Goal: Task Accomplishment & Management: Use online tool/utility

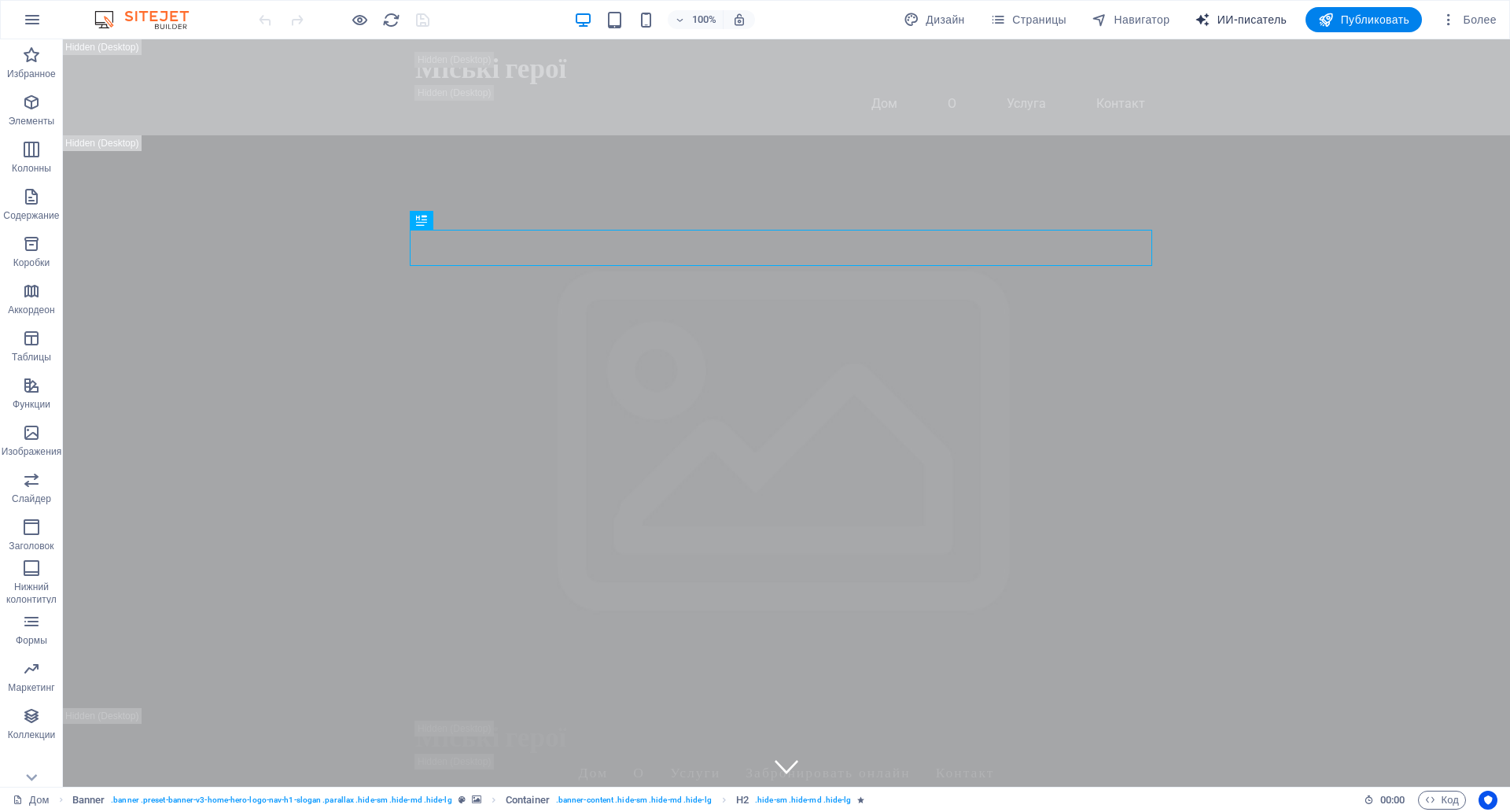
click at [1229, 14] on font "ИИ-писатель" at bounding box center [1252, 20] width 70 height 13
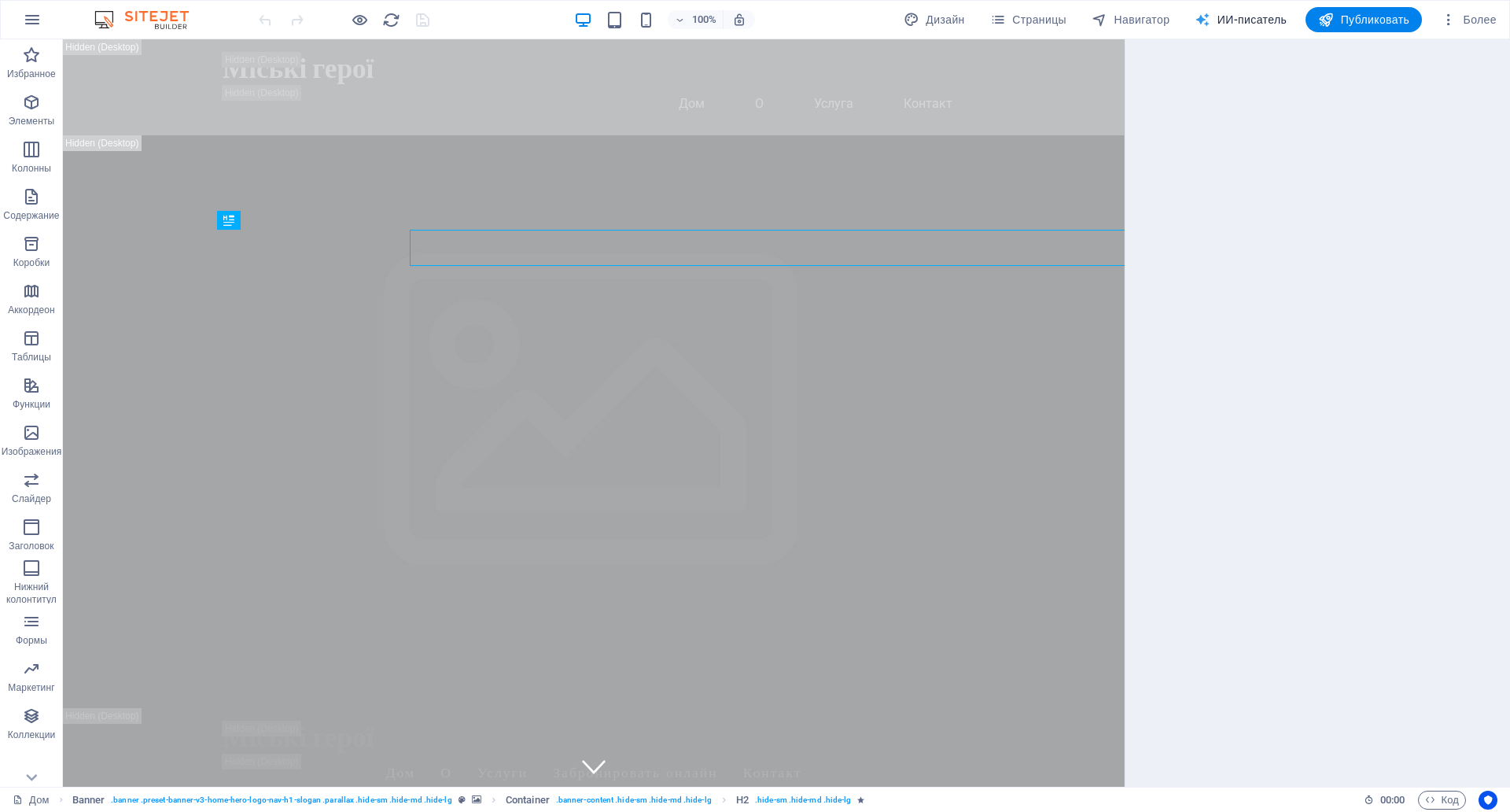
select select "English"
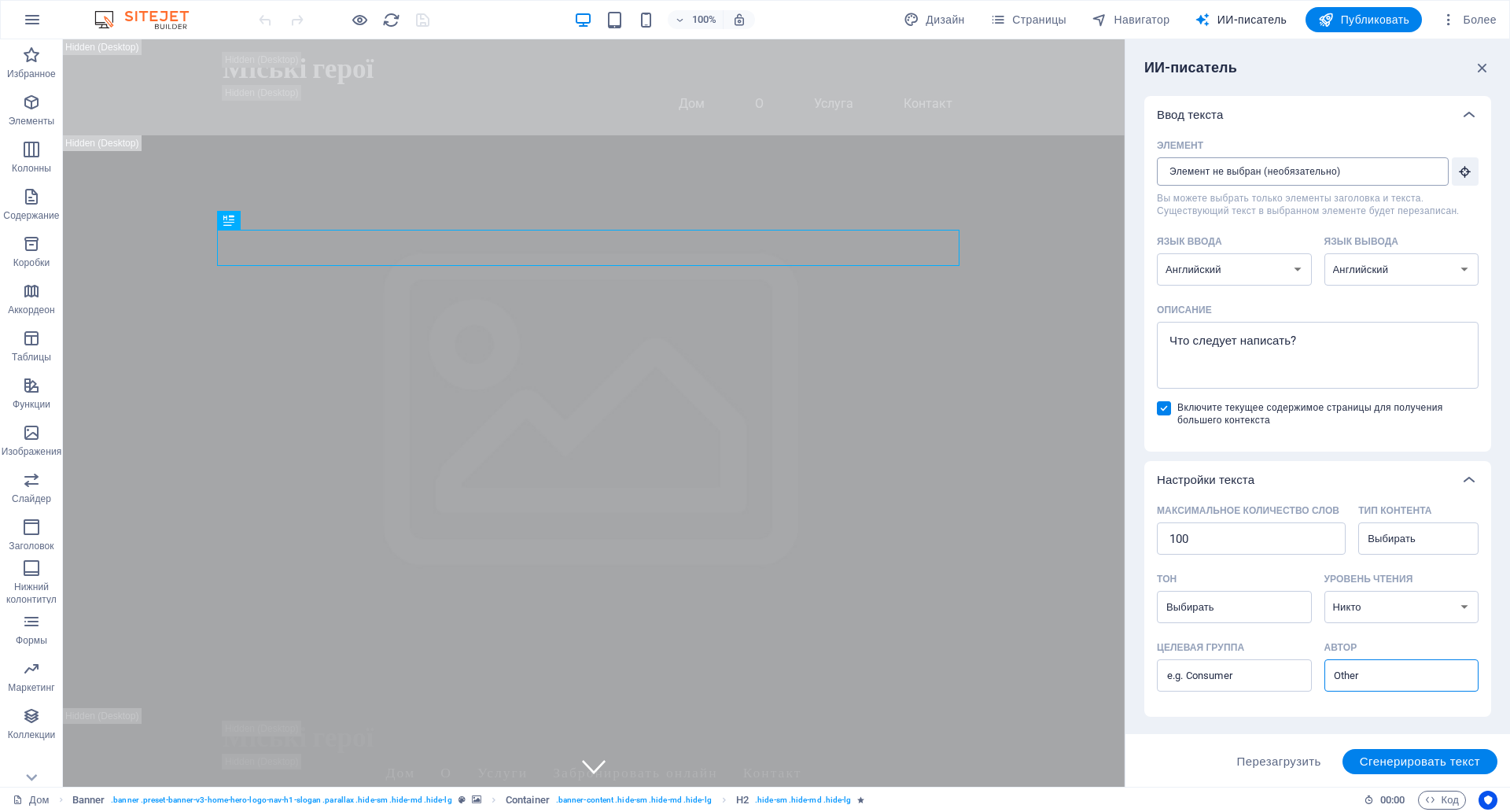
click at [1204, 167] on input "Элемент ​ Вы можете выбрать только элементы заголовка и текста. Существующий те…" at bounding box center [1297, 171] width 281 height 28
click at [1185, 177] on input "Элемент ​ Вы можете выбрать только элементы заголовка и текста. Существующий те…" at bounding box center [1297, 171] width 281 height 28
click at [1300, 341] on textarea "Описание x ​" at bounding box center [1318, 355] width 306 height 51
click at [1267, 341] on textarea "Описание x ​" at bounding box center [1318, 355] width 306 height 51
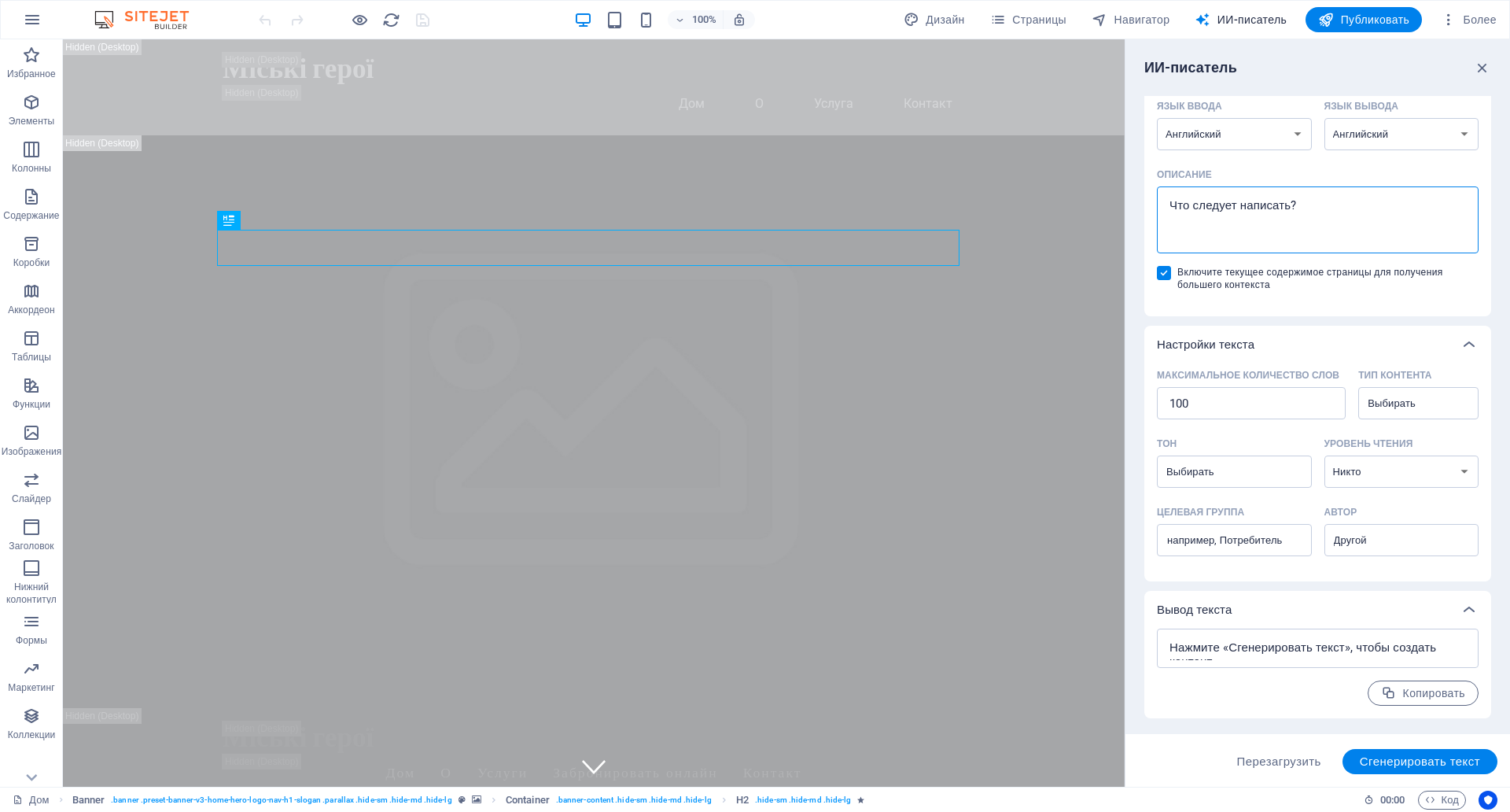
scroll to position [158, 0]
click at [1465, 335] on icon at bounding box center [1469, 344] width 19 height 19
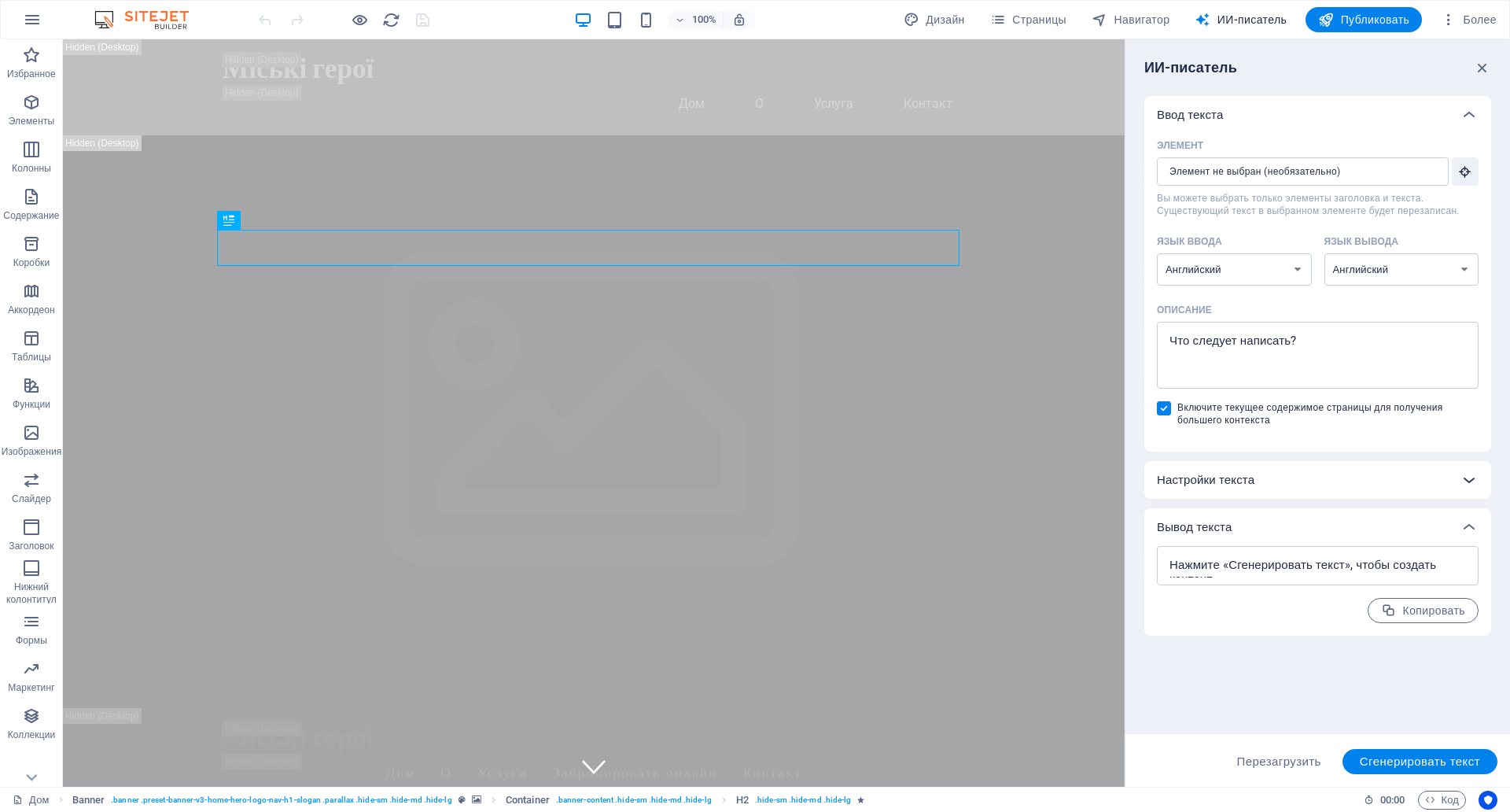
scroll to position [13, 0]
click at [1466, 517] on icon at bounding box center [1469, 526] width 19 height 19
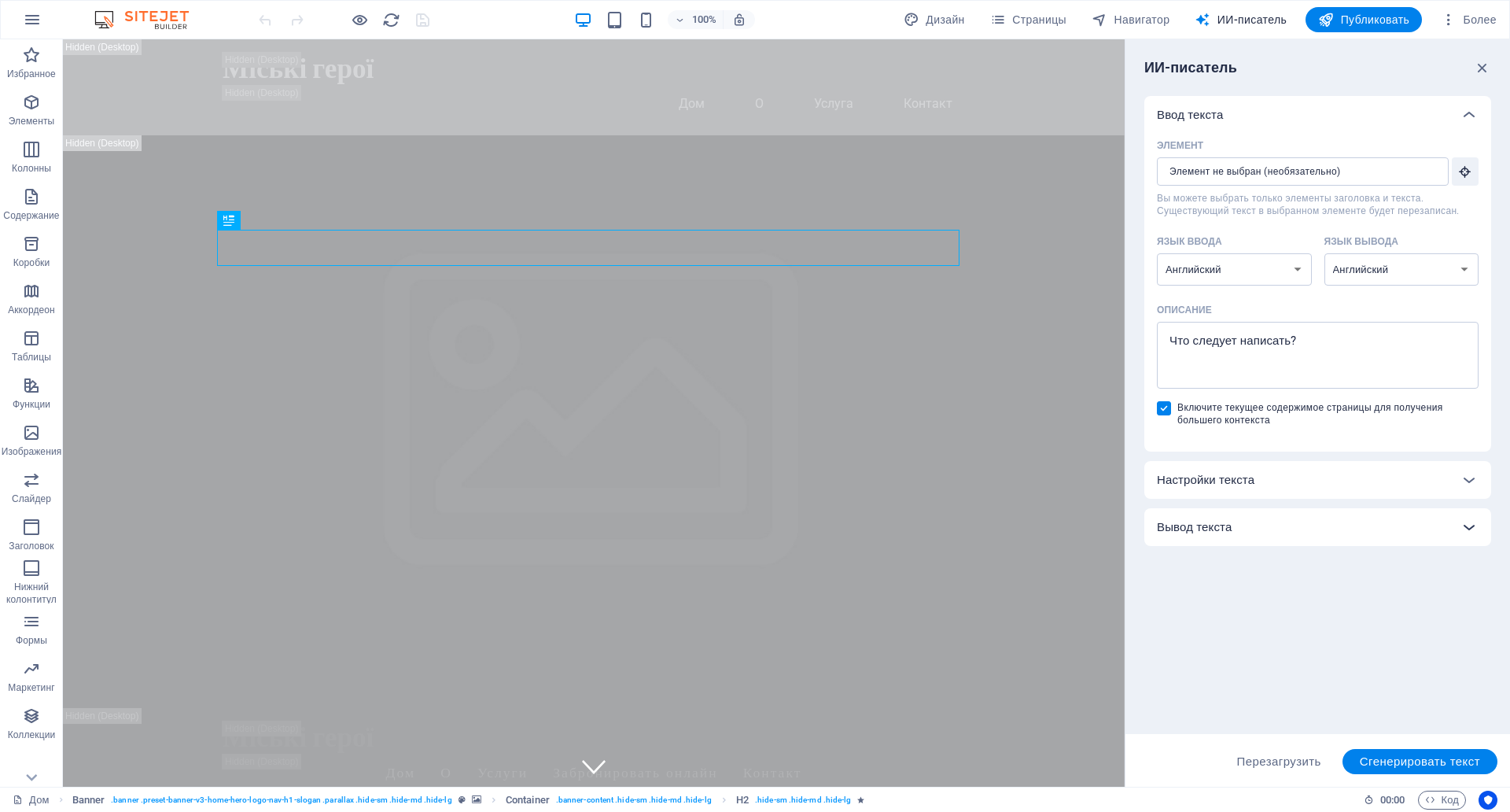
scroll to position [0, 0]
click at [1294, 168] on input "Элемент ​ Вы можете выбрать только элементы заголовка и текста. Существующий те…" at bounding box center [1297, 171] width 281 height 28
click at [1191, 338] on textarea "Описание x ​" at bounding box center [1318, 355] width 306 height 51
click at [1268, 754] on font "Перезагрузить" at bounding box center [1280, 761] width 84 height 14
type textarea "x"
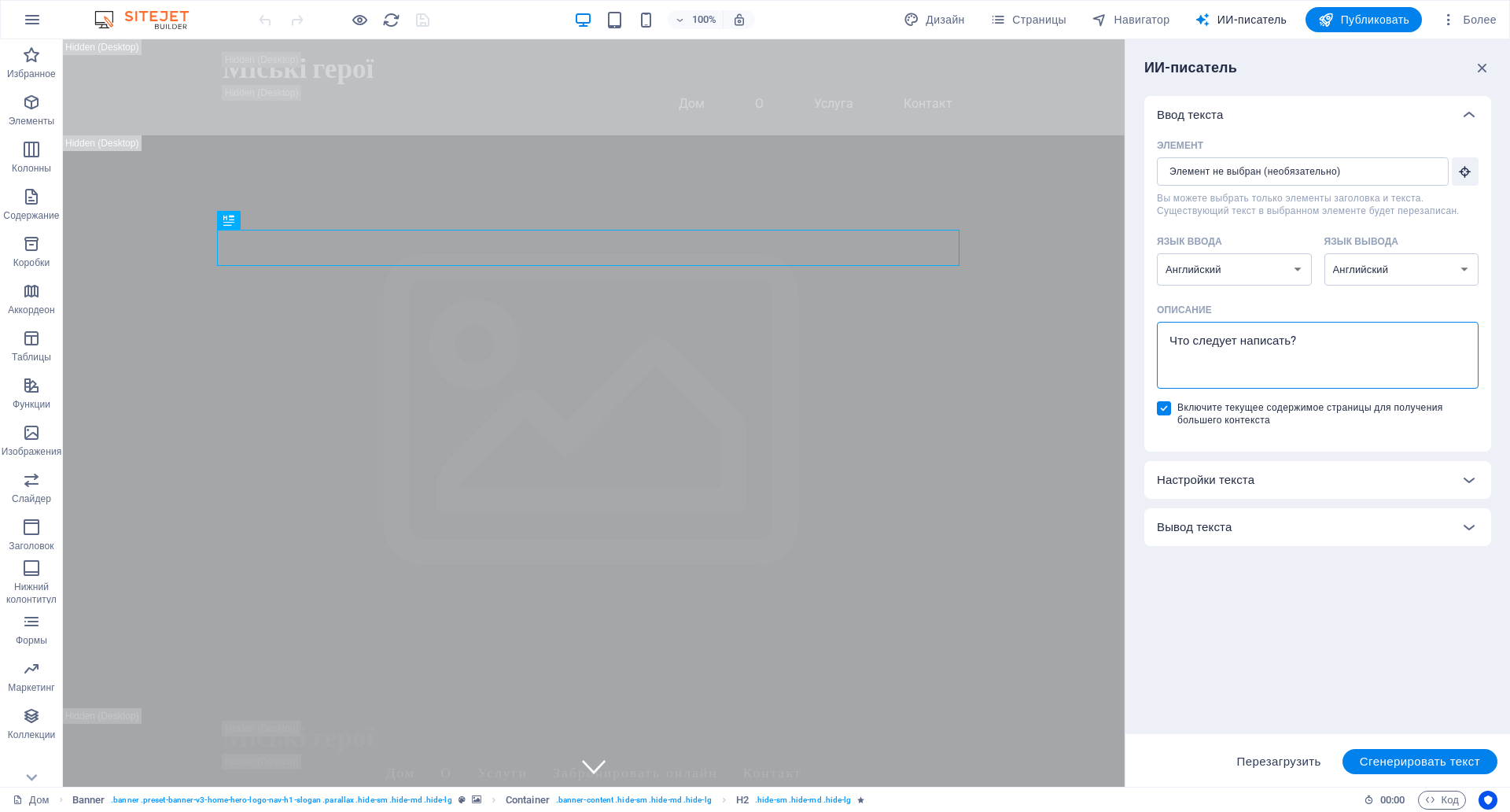
type textarea "x"
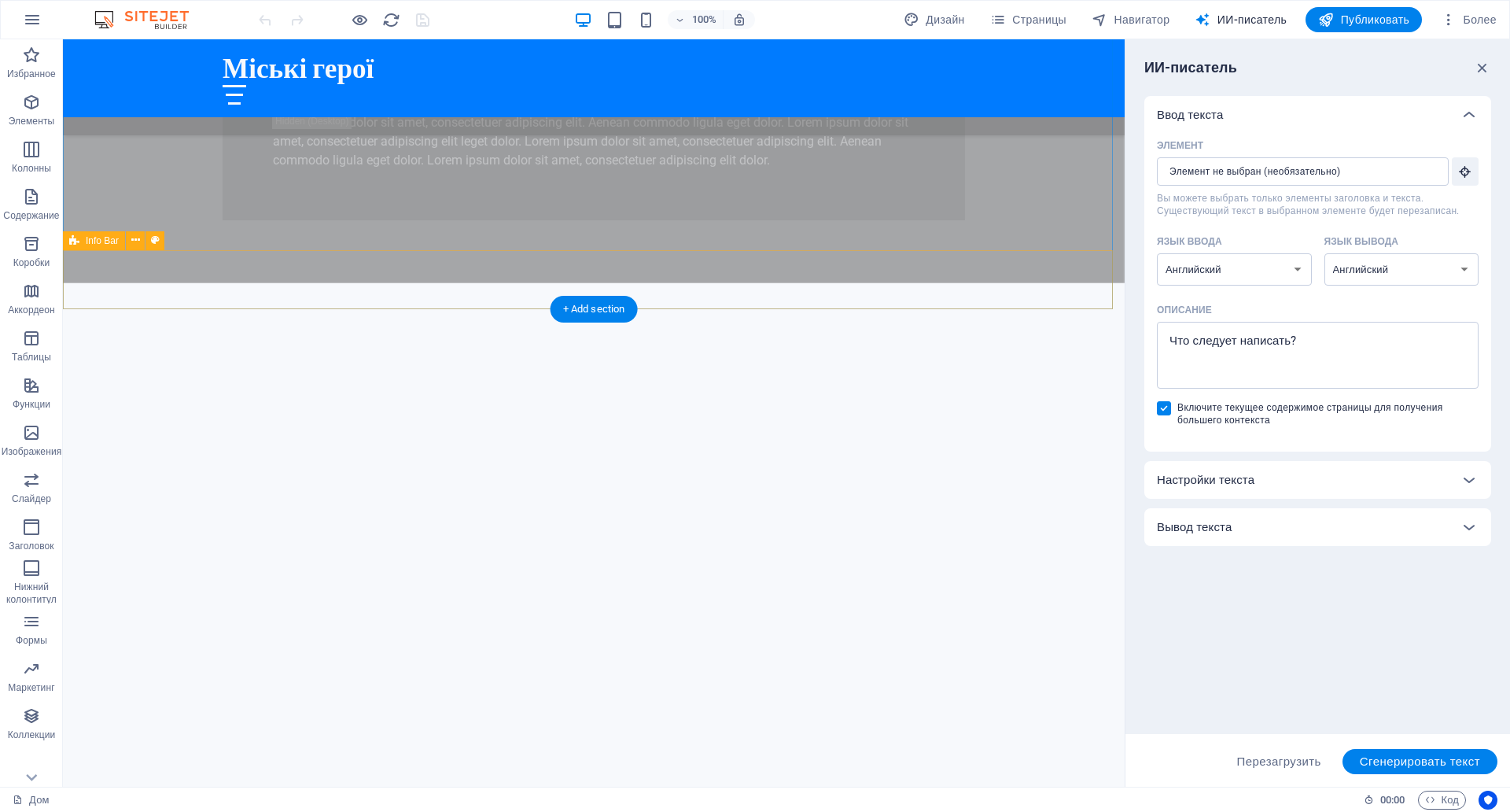
scroll to position [1809, 0]
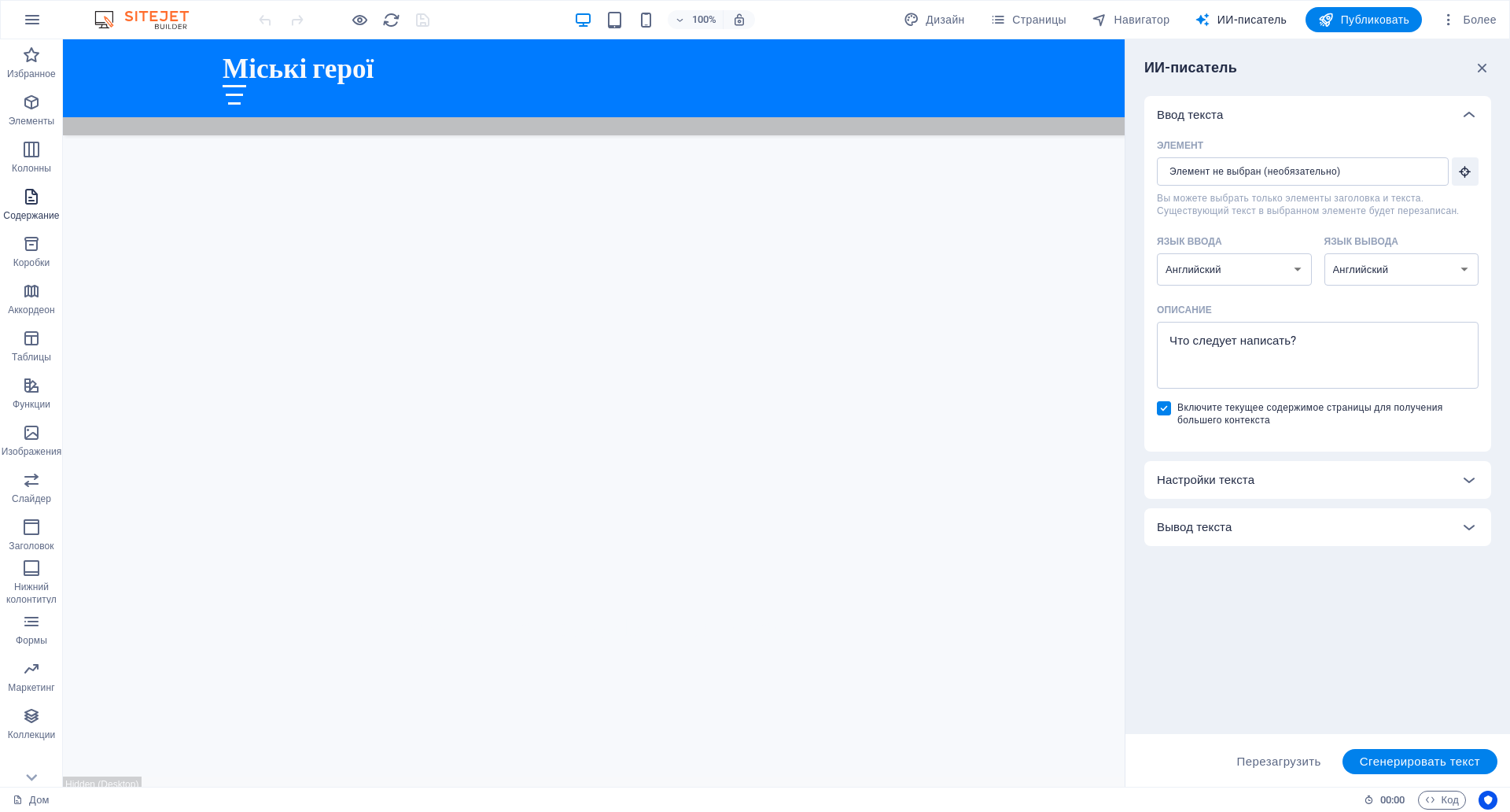
click at [38, 198] on icon "button" at bounding box center [30, 196] width 19 height 19
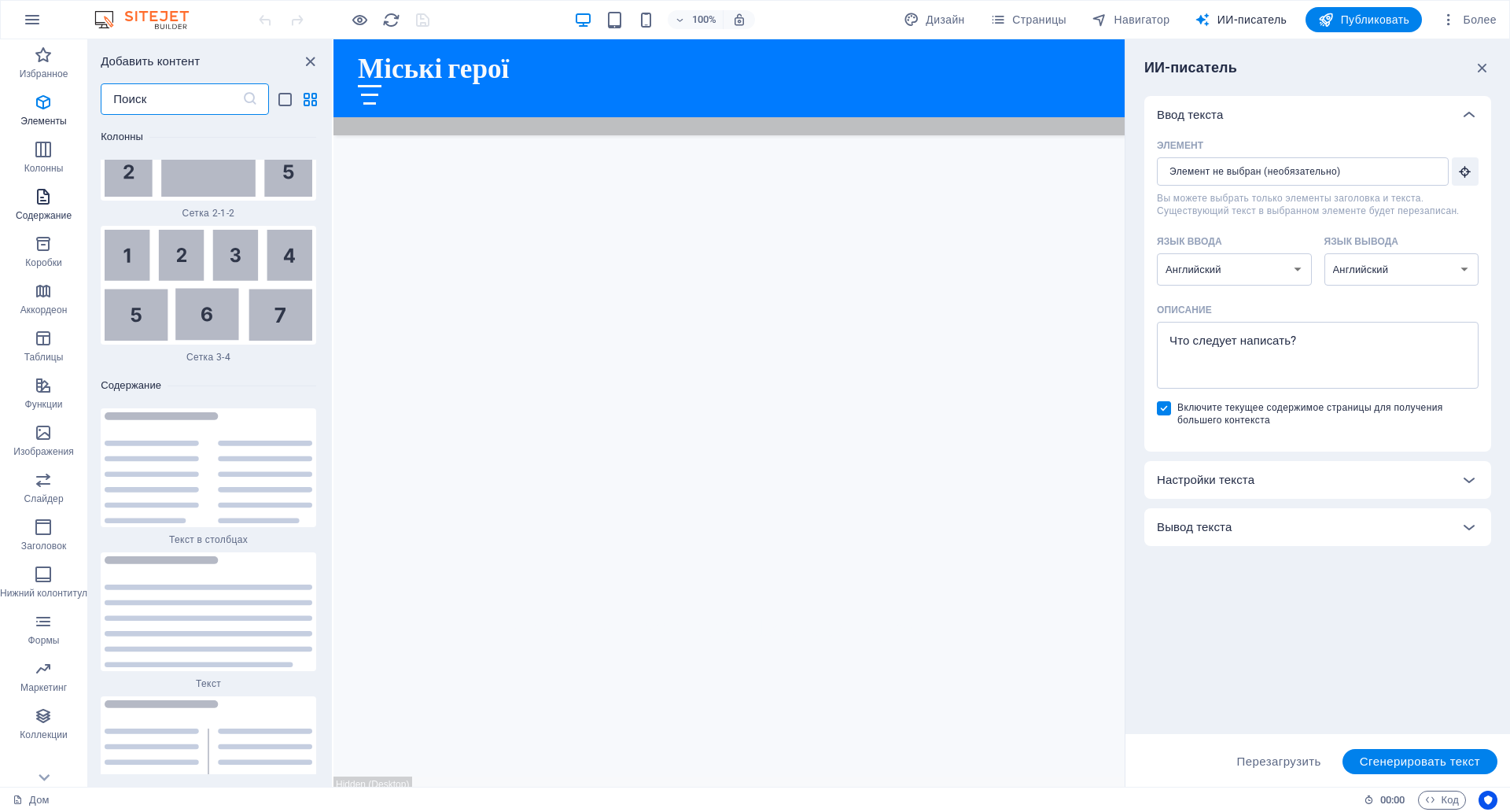
scroll to position [5319, 0]
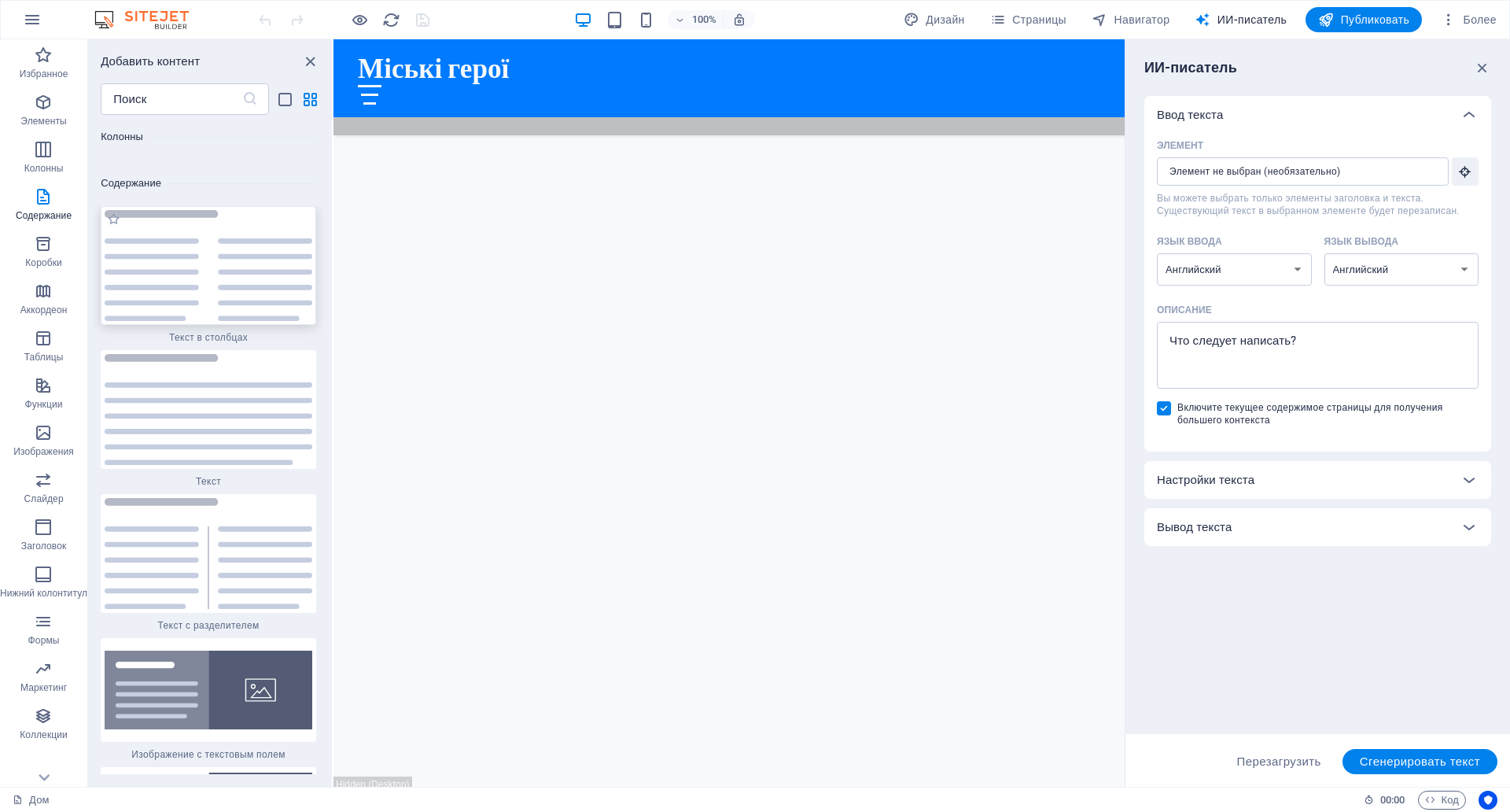
click at [140, 210] on img at bounding box center [209, 264] width 208 height 111
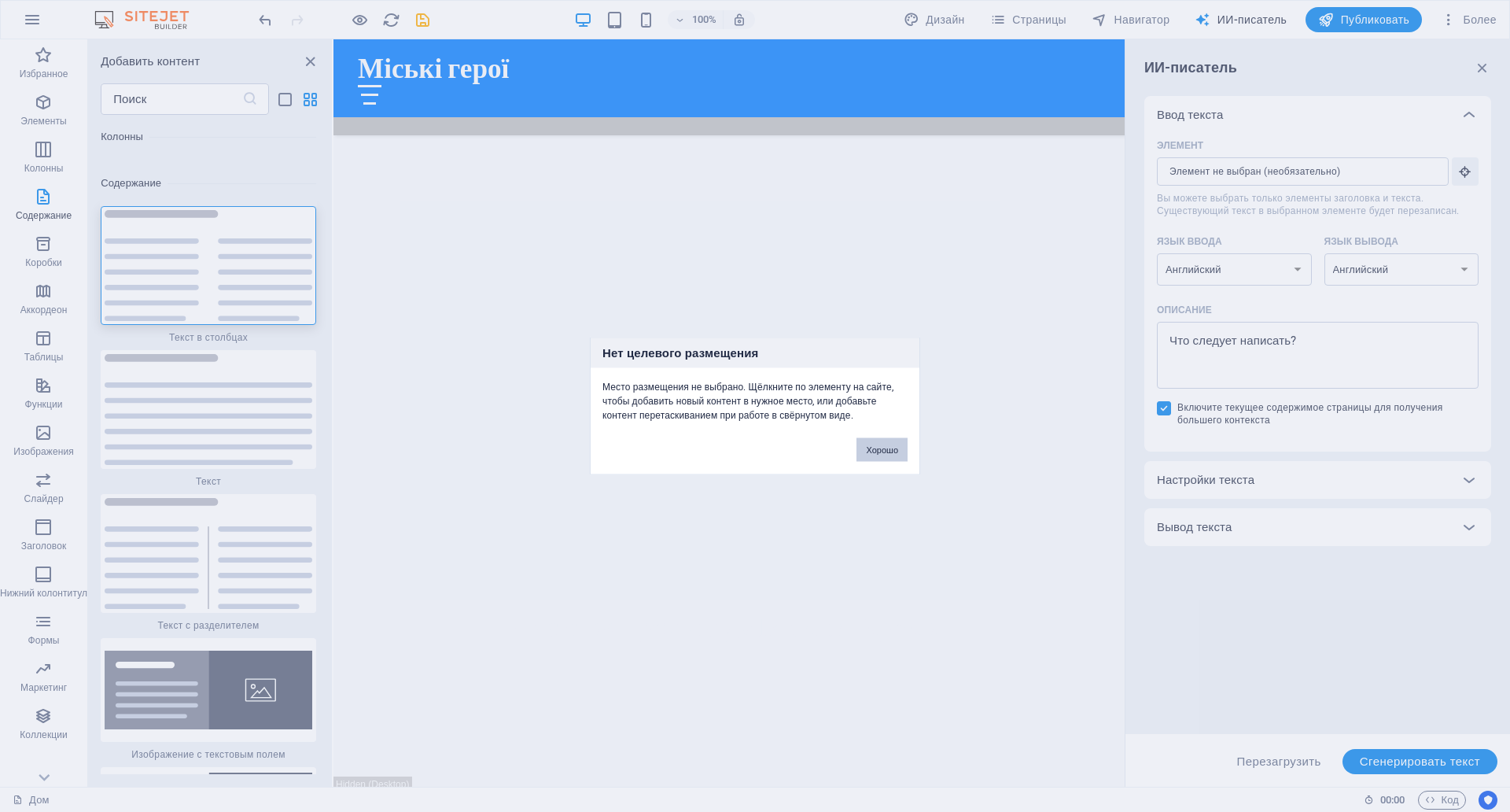
click at [870, 445] on font "Хорошо" at bounding box center [882, 450] width 32 height 10
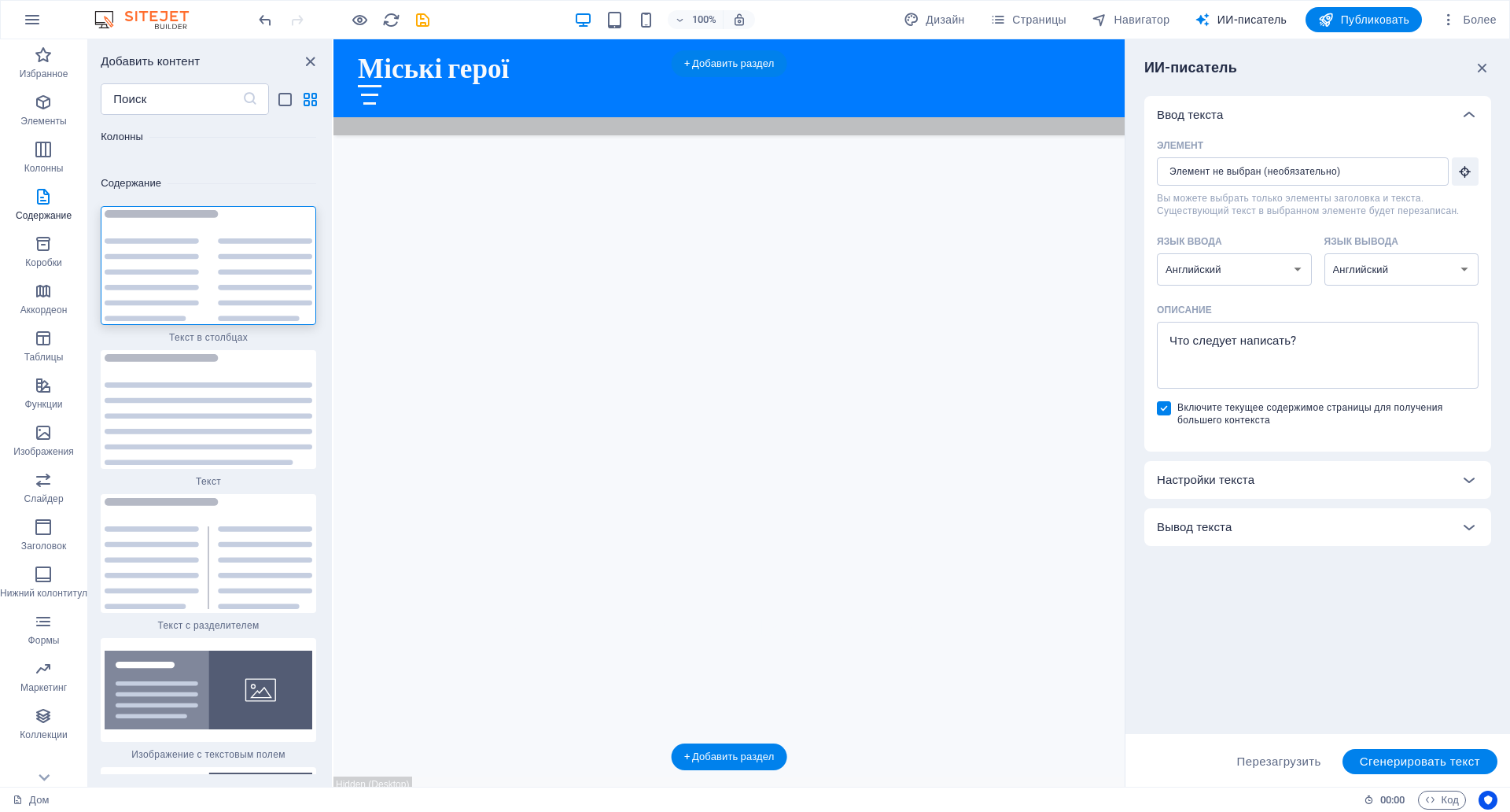
scroll to position [1337, 0]
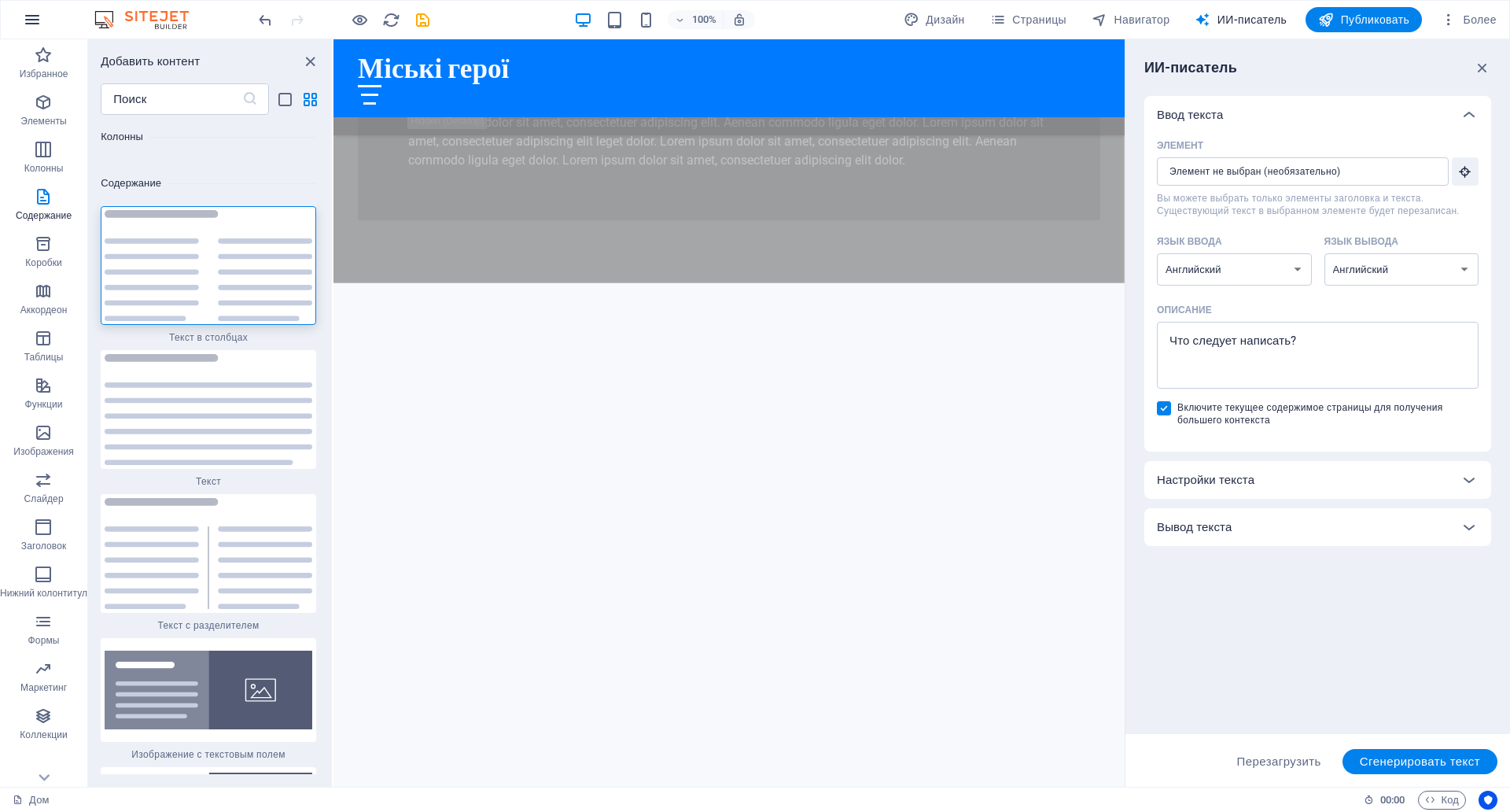
click at [36, 23] on icon "button" at bounding box center [31, 19] width 19 height 19
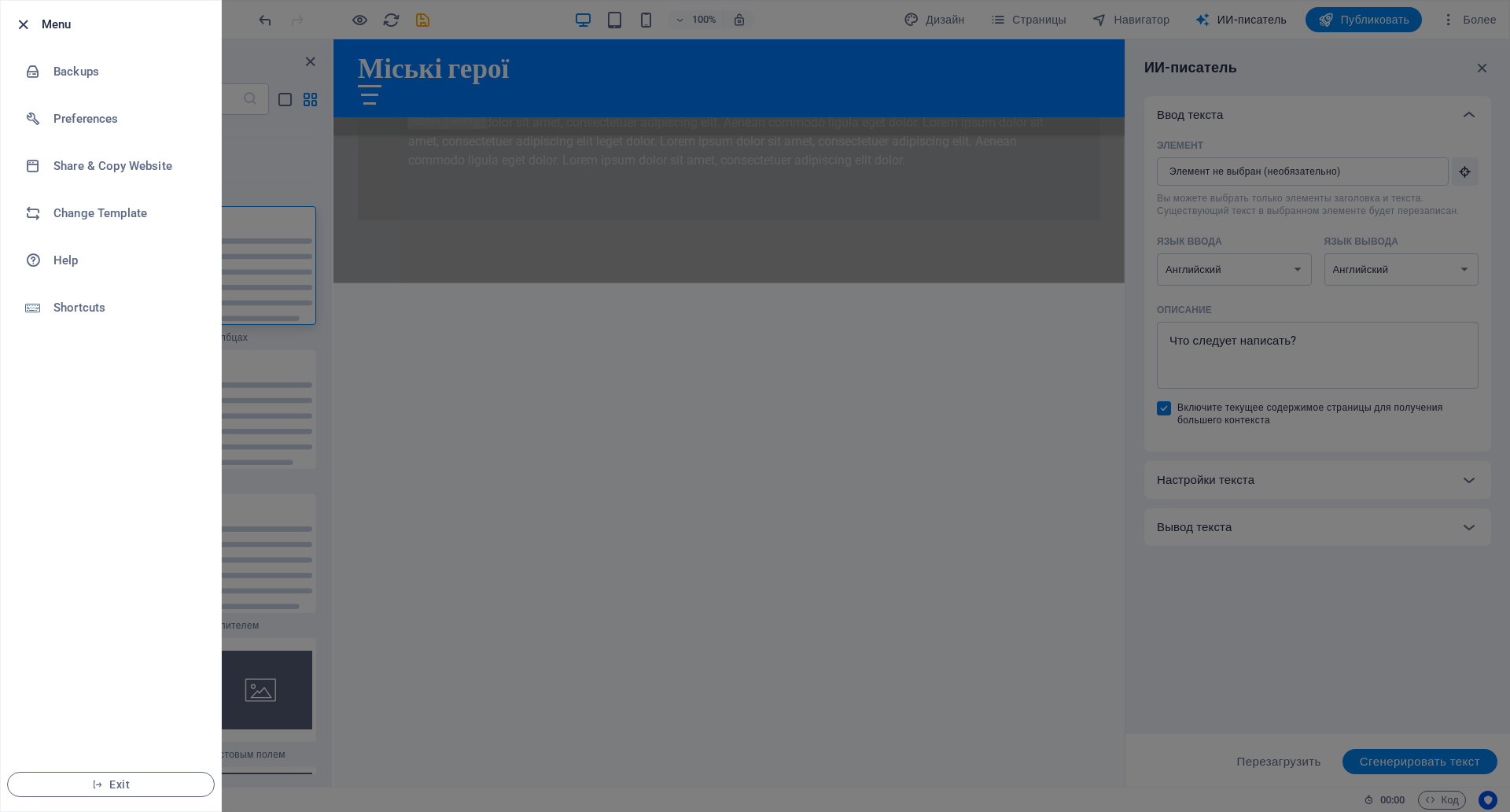
click at [24, 24] on icon "button" at bounding box center [23, 24] width 18 height 18
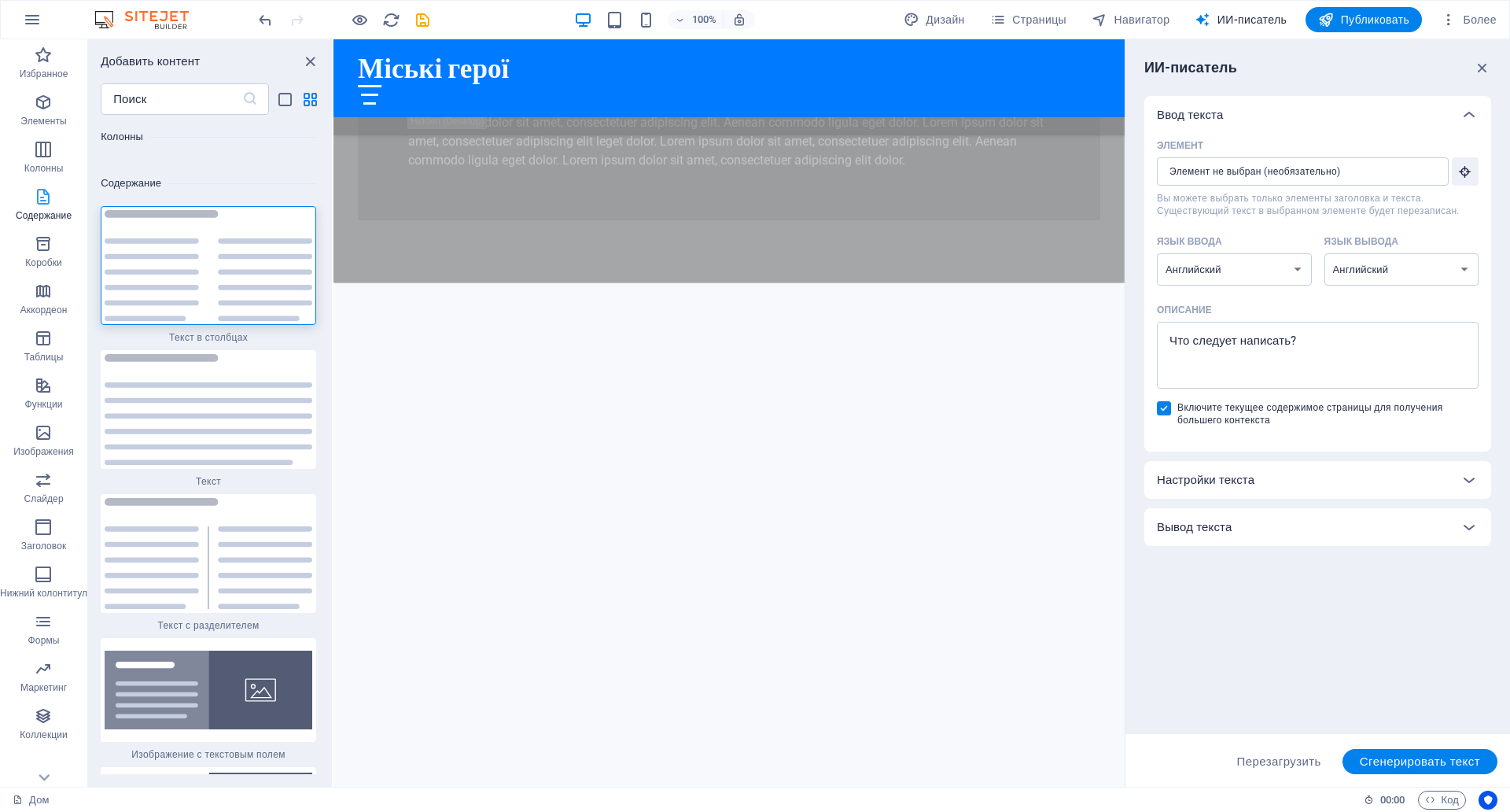
scroll to position [56, 0]
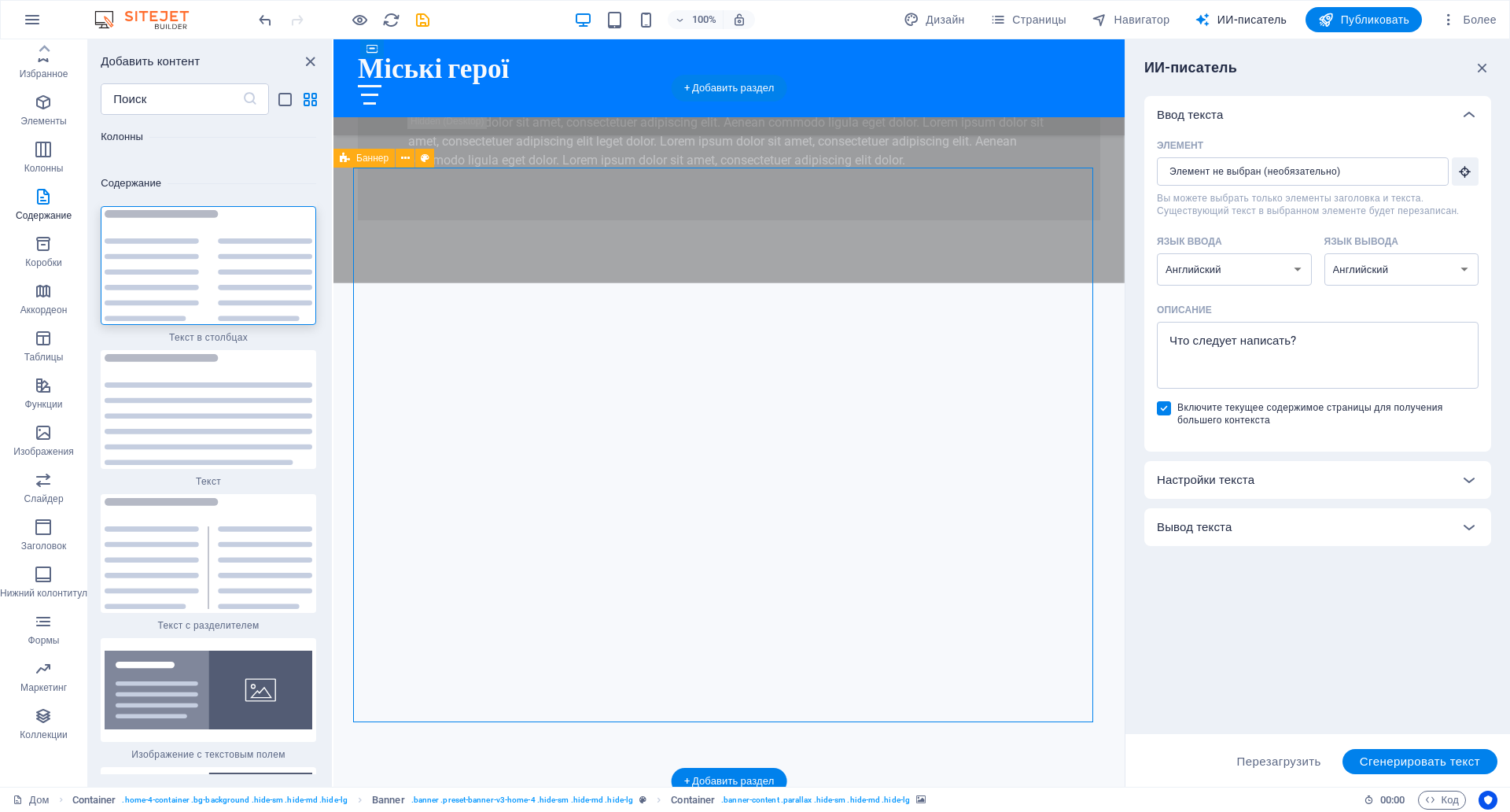
click at [409, 156] on icon at bounding box center [405, 158] width 9 height 17
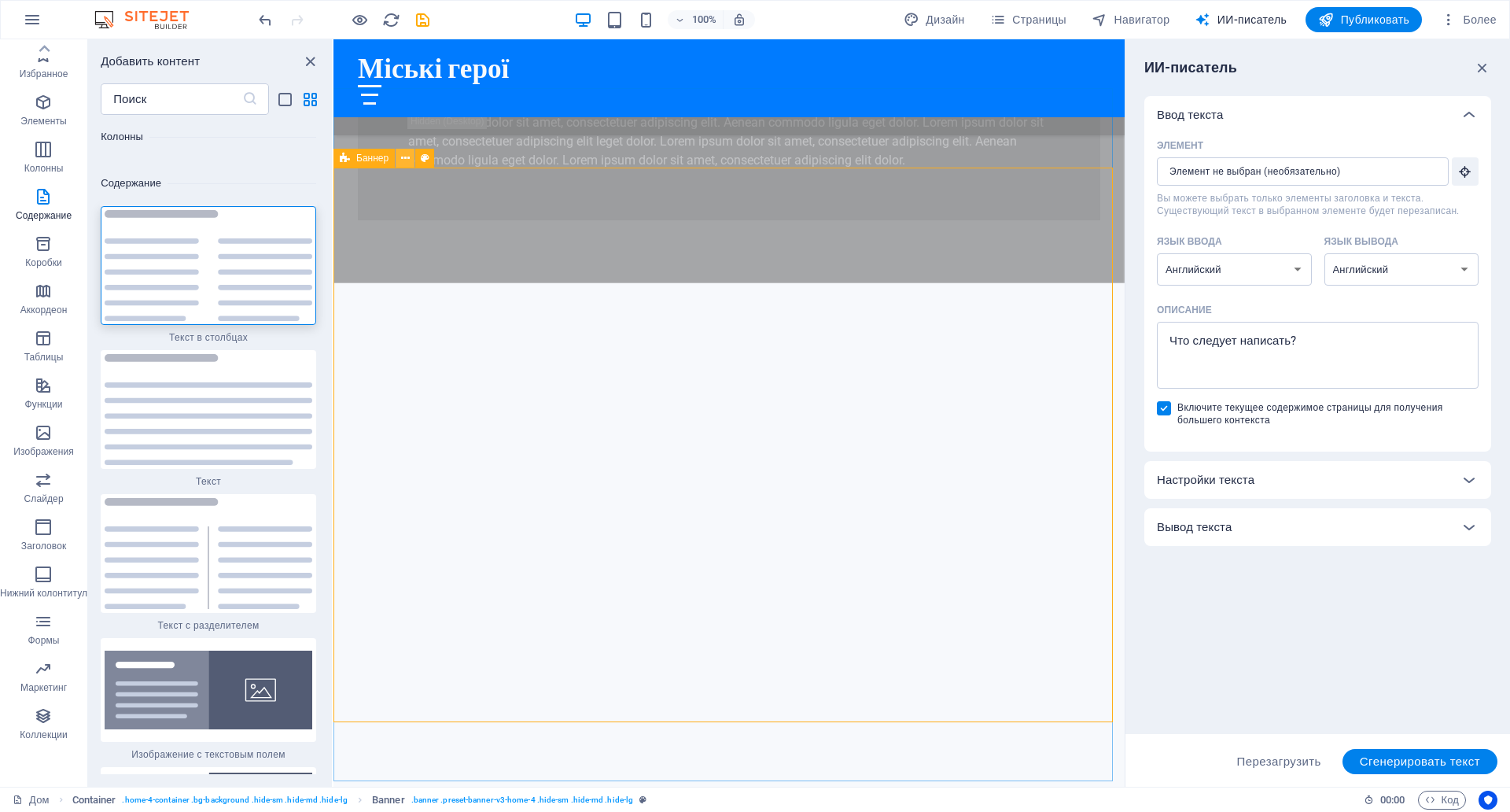
click at [401, 157] on icon at bounding box center [405, 158] width 9 height 17
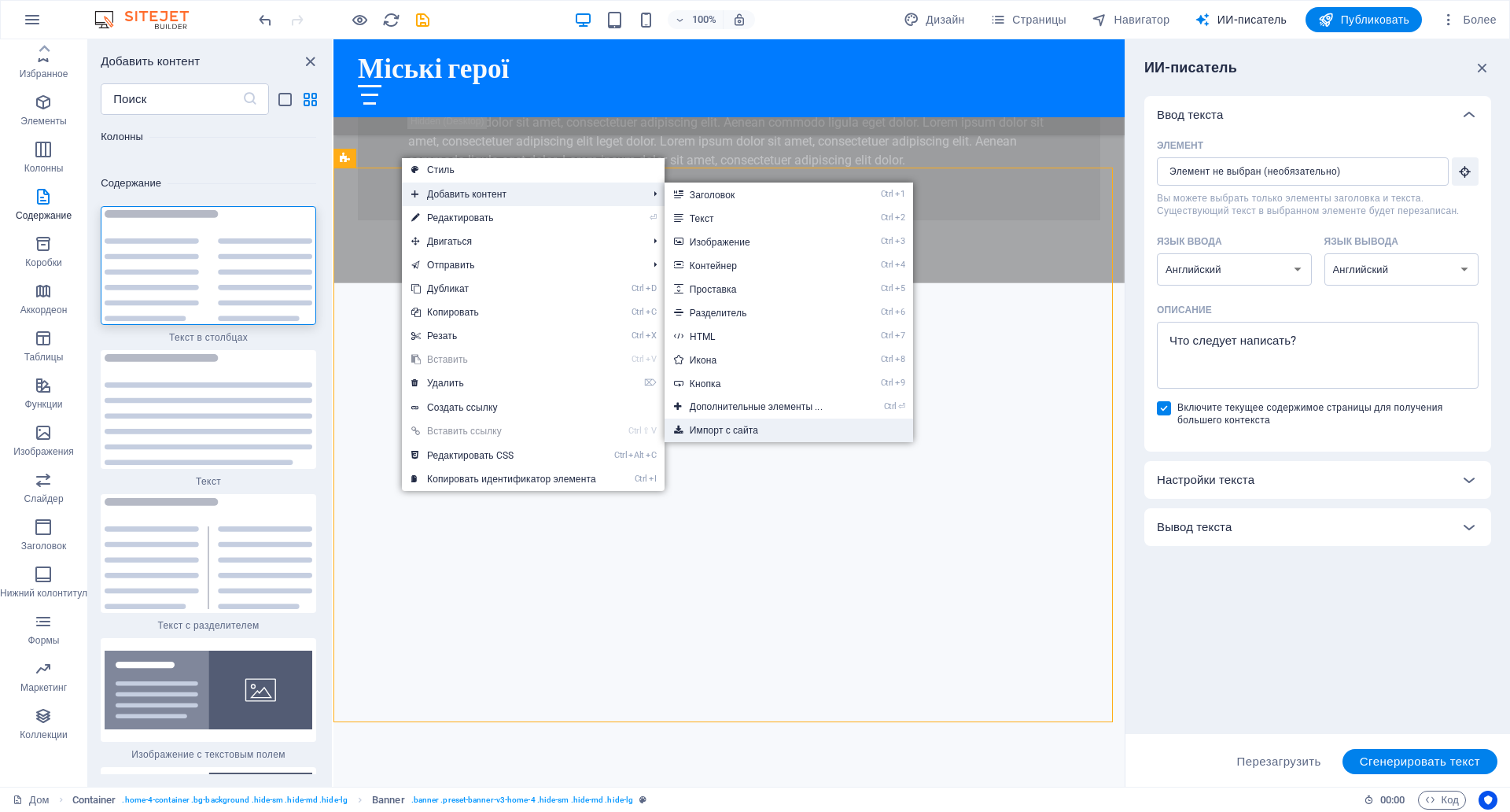
click at [743, 428] on font "Импорт с сайта" at bounding box center [724, 430] width 69 height 11
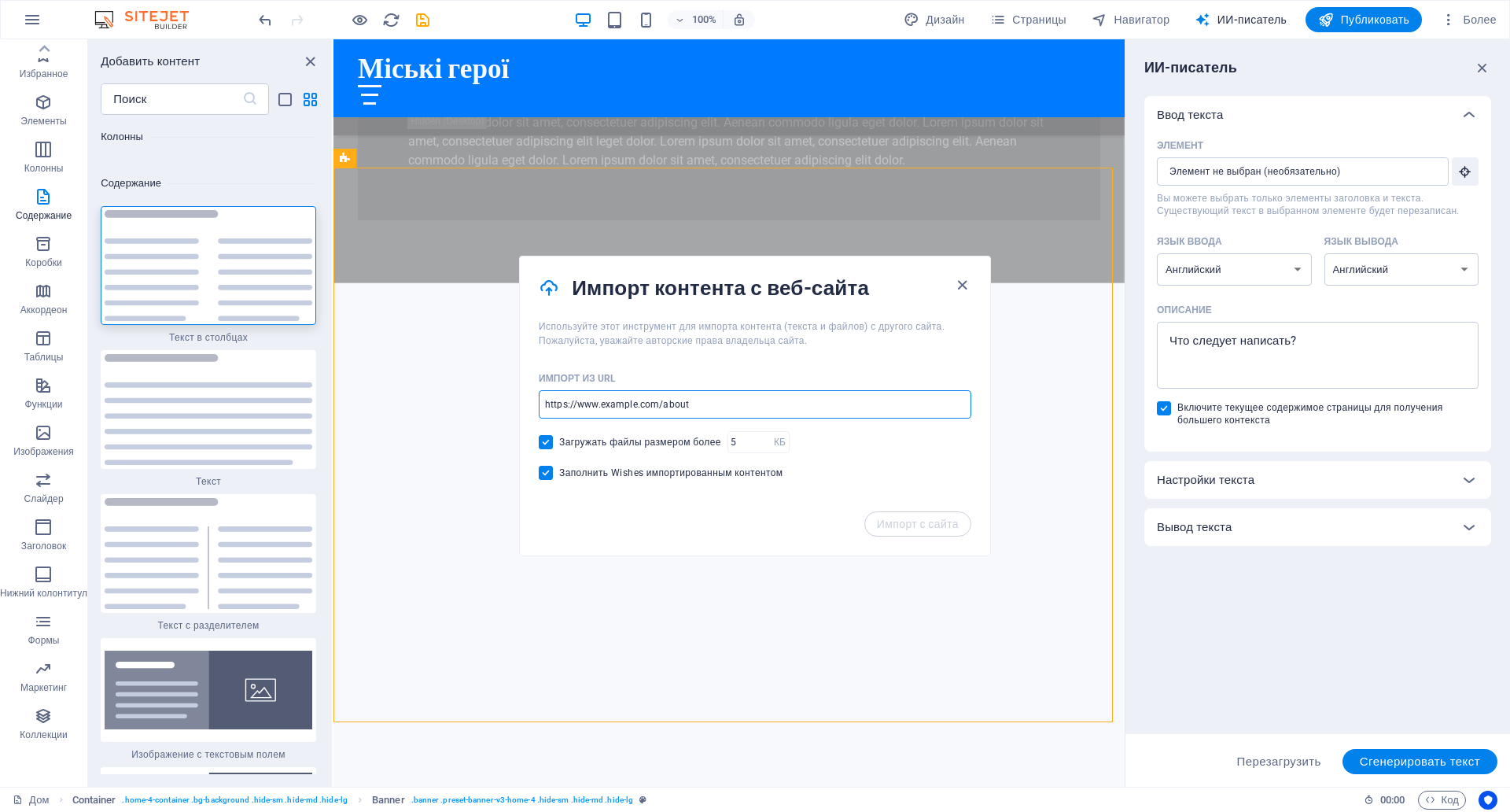
click at [692, 390] on input "url" at bounding box center [755, 404] width 433 height 28
click at [544, 390] on input "url" at bounding box center [755, 404] width 433 height 28
paste input "[URL][DOMAIN_NAME]"
type input "[URL][DOMAIN_NAME]"
click at [909, 517] on font "Импорт с сайта" at bounding box center [917, 523] width 81 height 13
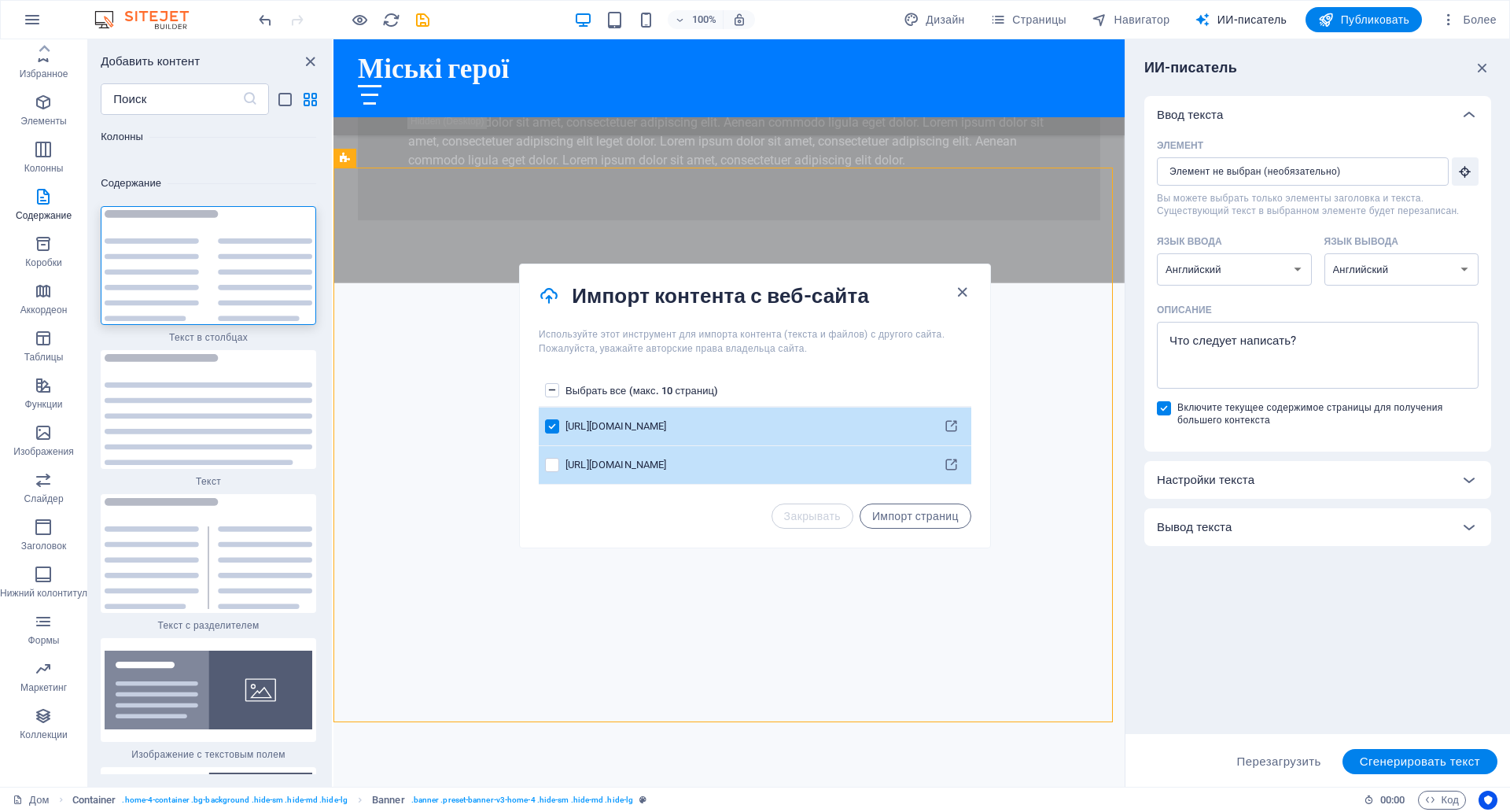
click at [560, 457] on div "список страниц" at bounding box center [552, 464] width 14 height 14
click at [554, 457] on label "список страниц" at bounding box center [552, 464] width 14 height 14
click at [0, 0] on input "список страниц" at bounding box center [0, 0] width 0 height 0
click at [549, 457] on label "список страниц" at bounding box center [552, 464] width 14 height 14
click at [0, 0] on input "список страниц" at bounding box center [0, 0] width 0 height 0
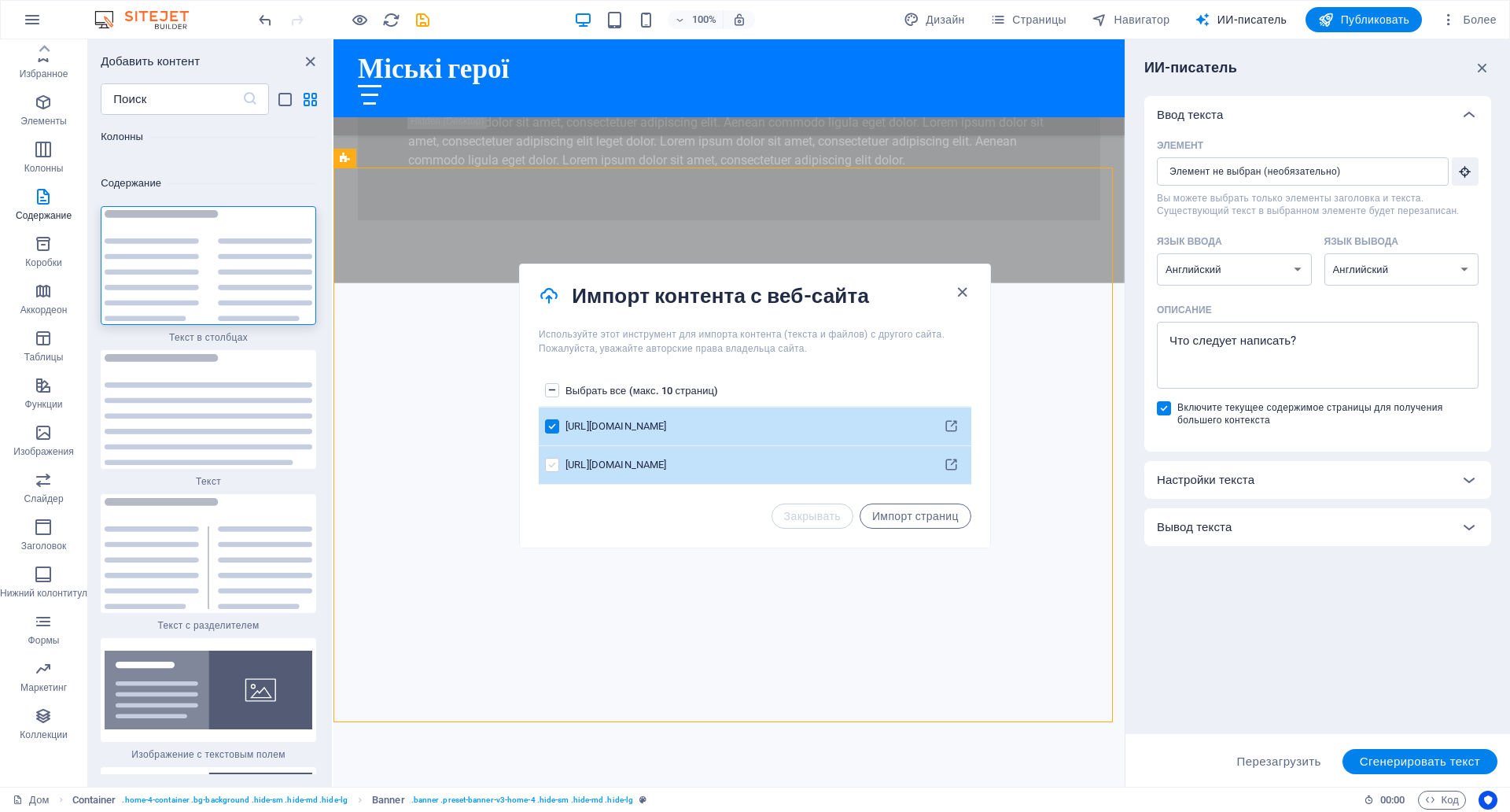
click at [552, 457] on label "список страниц" at bounding box center [552, 464] width 14 height 14
click at [0, 0] on input "список страниц" at bounding box center [0, 0] width 0 height 0
click at [907, 509] on font "Импорт страниц" at bounding box center [915, 515] width 86 height 13
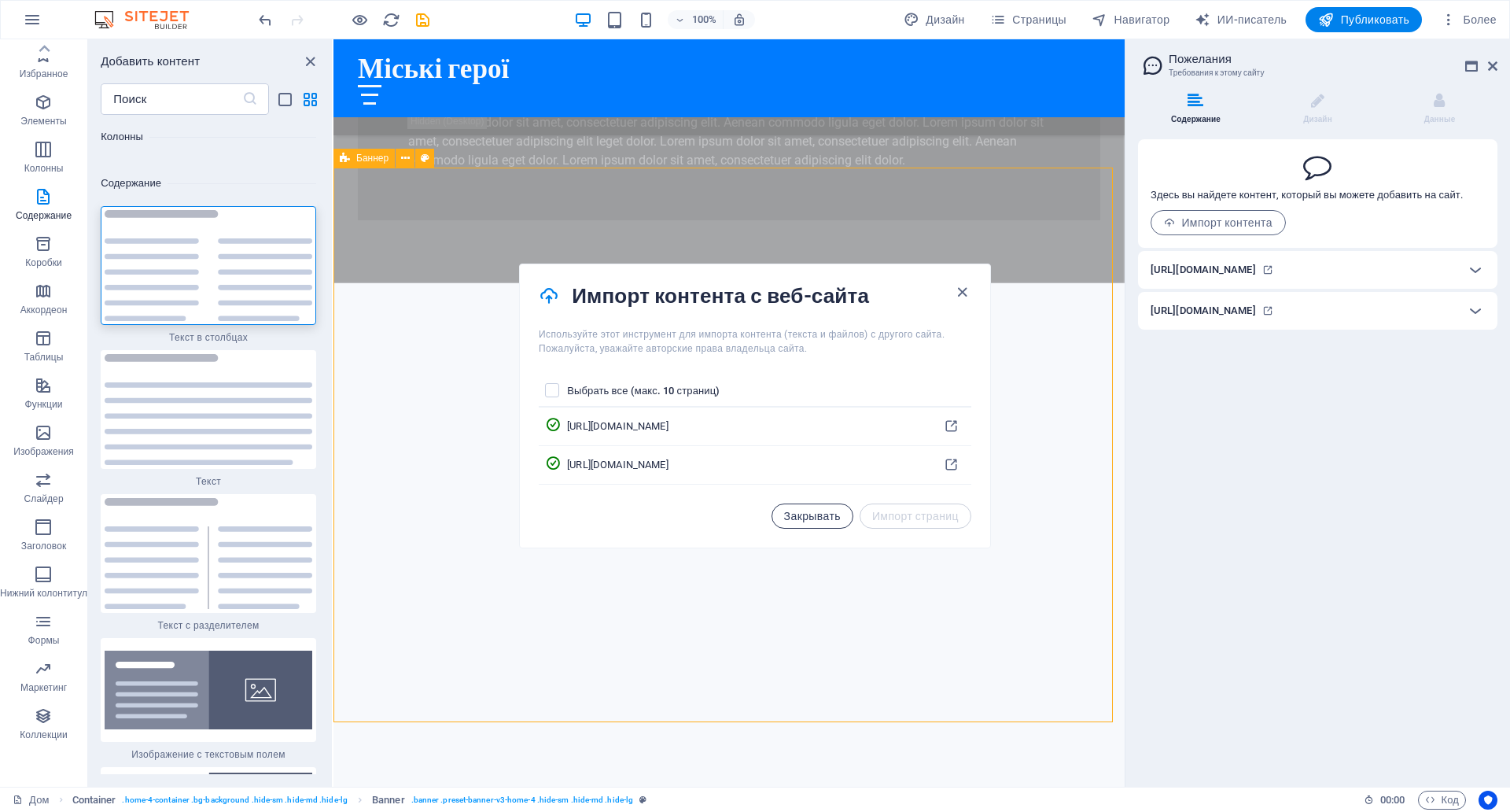
click at [830, 509] on font "Закрывать" at bounding box center [812, 515] width 57 height 13
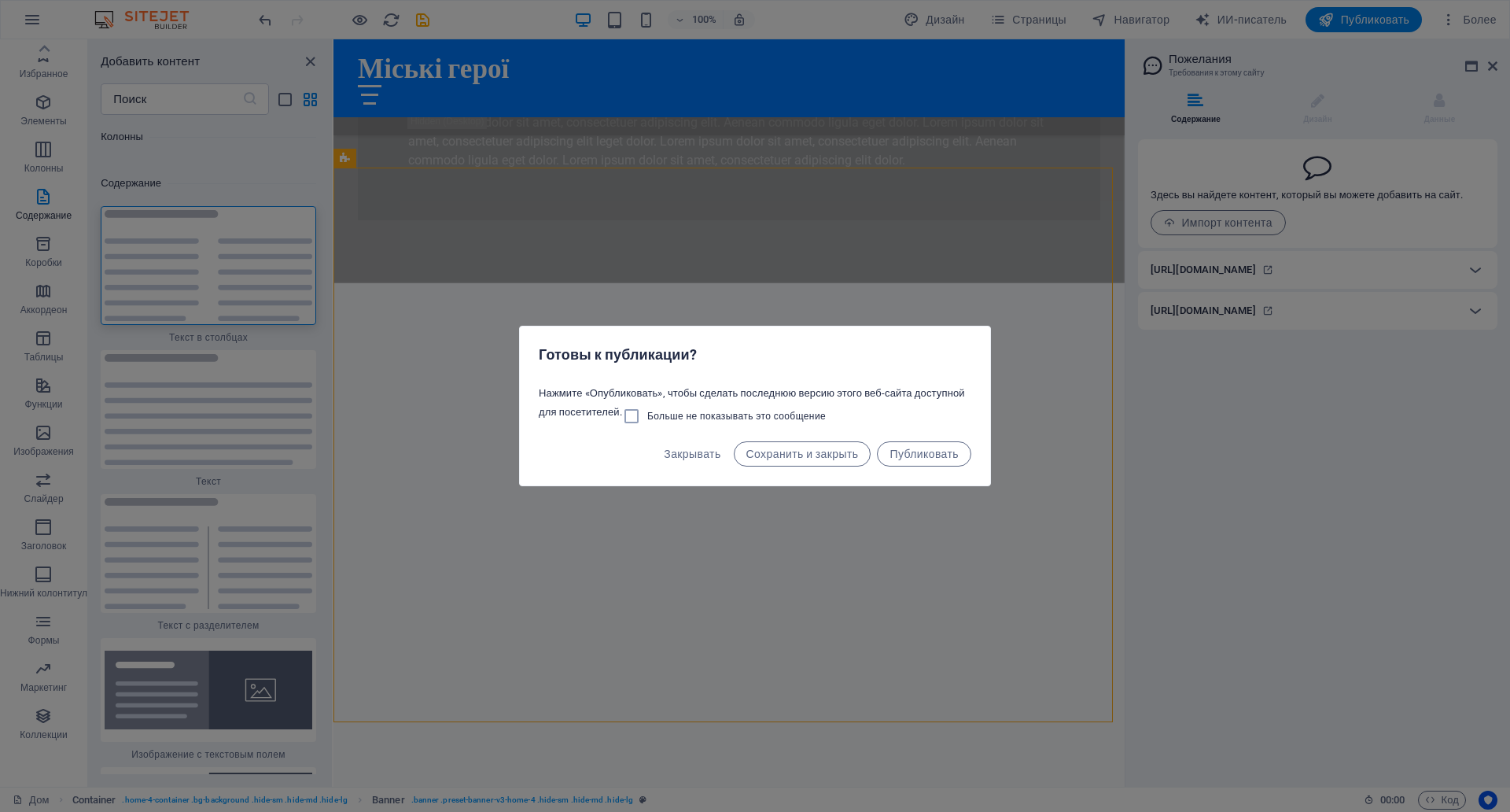
click at [1214, 221] on div "Готовы к публикации? Нажмите «Опубликовать», чтобы сделать последнюю версию это…" at bounding box center [755, 406] width 1510 height 812
click at [900, 448] on font "Публиковать" at bounding box center [924, 454] width 70 height 13
